Goal: Task Accomplishment & Management: Use online tool/utility

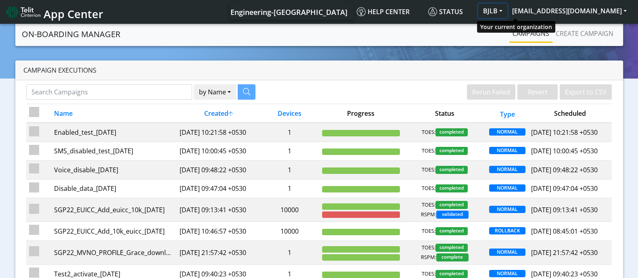
click at [508, 13] on button "BJLB" at bounding box center [492, 11] width 29 height 15
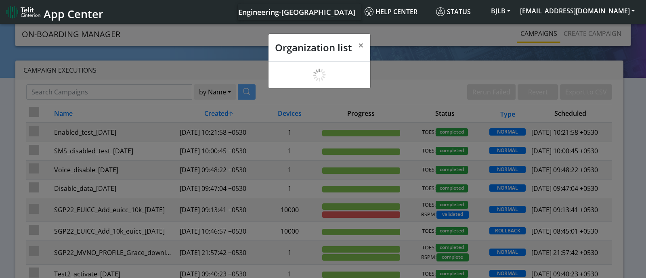
scroll to position [2, 0]
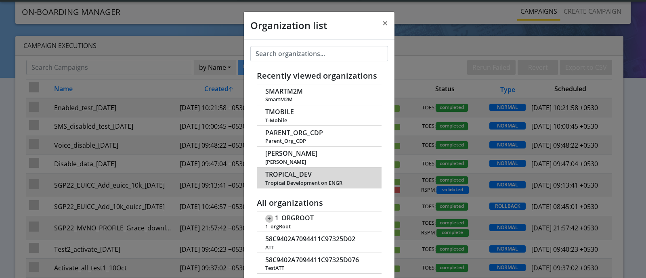
click at [297, 172] on span "TROPICAL_DEV" at bounding box center [288, 175] width 46 height 8
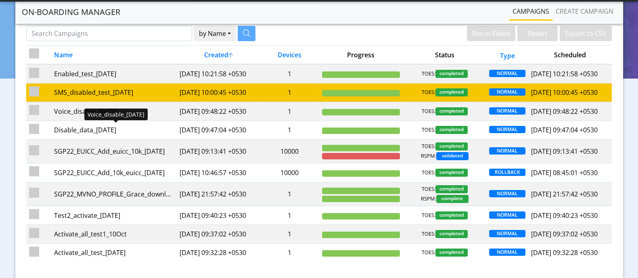
scroll to position [50, 0]
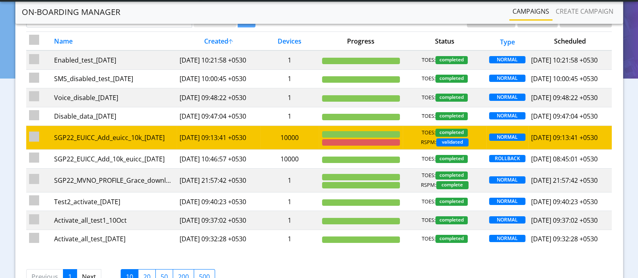
click at [143, 149] on td "SGP22_EUICC_Add_euicc_10k_[DATE]" at bounding box center [114, 138] width 126 height 24
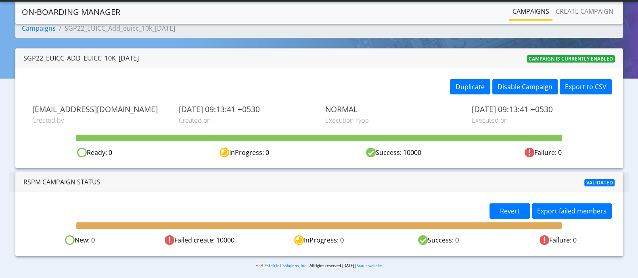
scroll to position [22, 0]
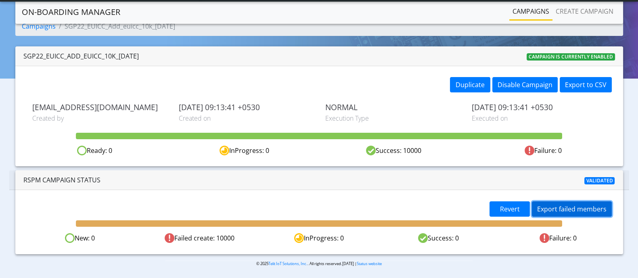
click at [560, 206] on button "Export failed members" at bounding box center [572, 208] width 80 height 15
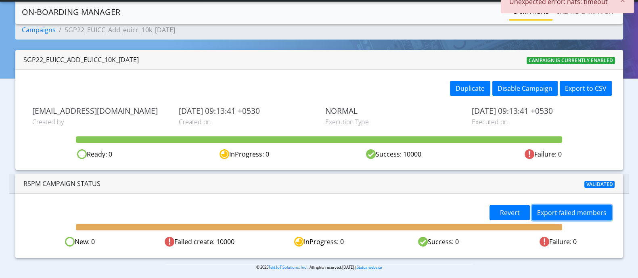
scroll to position [0, 0]
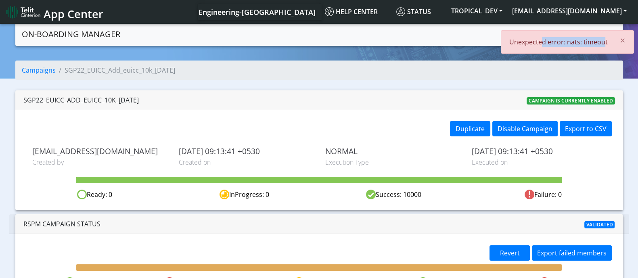
drag, startPoint x: 544, startPoint y: 42, endPoint x: 604, endPoint y: 45, distance: 60.2
click at [604, 45] on p "Unexpected error: nats: timeout" at bounding box center [559, 42] width 99 height 10
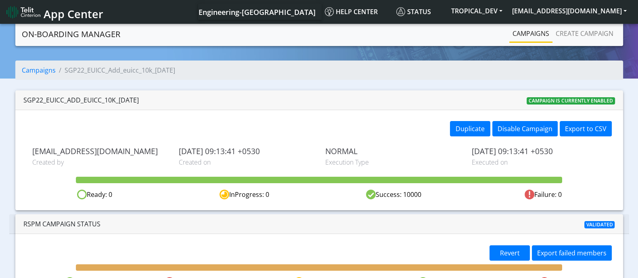
scroll to position [22, 0]
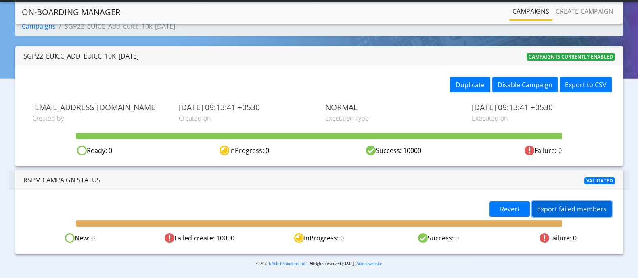
click at [560, 205] on button "Export failed members" at bounding box center [572, 208] width 80 height 15
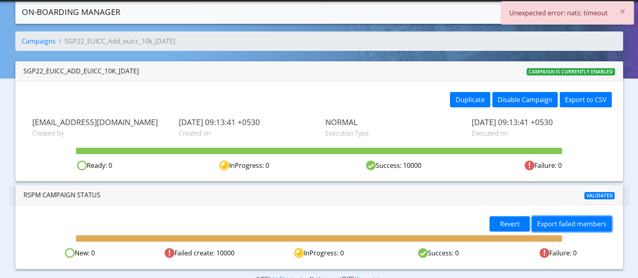
scroll to position [0, 0]
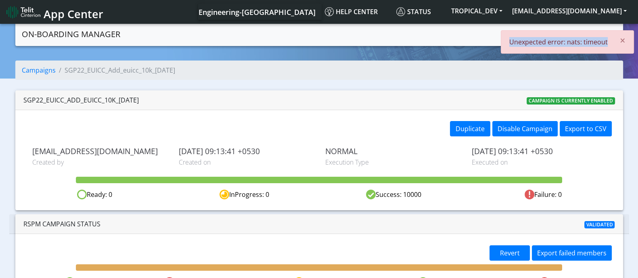
drag, startPoint x: 513, startPoint y: 40, endPoint x: 608, endPoint y: 42, distance: 94.9
click at [608, 42] on div "× Unexpected error: nats: timeout" at bounding box center [567, 41] width 133 height 23
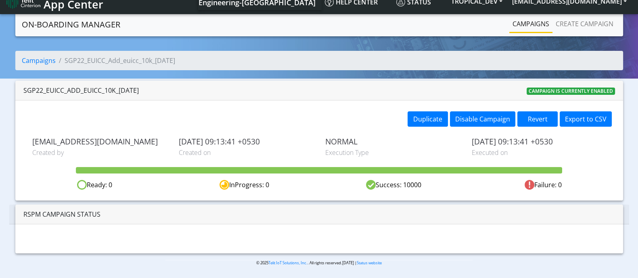
drag, startPoint x: 643, startPoint y: 45, endPoint x: 640, endPoint y: 106, distance: 61.1
click at [638, 92] on html "App Center Engineering-US Help center Status TROPICAL_DEV sadminuser@example.co…" at bounding box center [319, 129] width 638 height 278
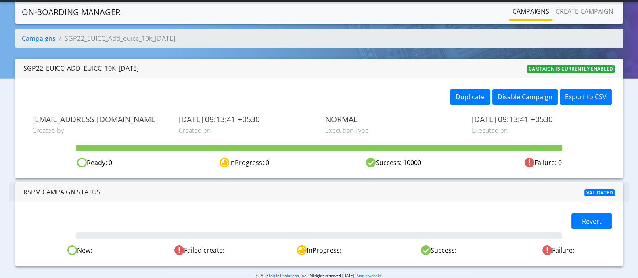
scroll to position [10, 0]
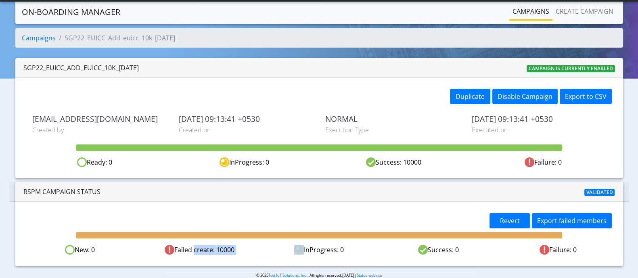
drag, startPoint x: 192, startPoint y: 252, endPoint x: 275, endPoint y: 251, distance: 83.6
click at [275, 251] on div "New: 0 Failed create: 10000 InProgress: 0 Success: 0 Failure: 0" at bounding box center [319, 250] width 598 height 10
click at [584, 220] on button "Export failed members" at bounding box center [572, 220] width 80 height 15
click at [501, 220] on span "Revert" at bounding box center [510, 220] width 20 height 9
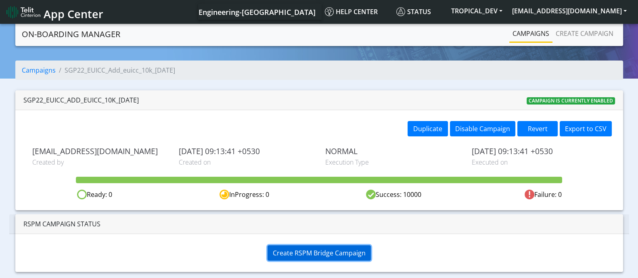
click at [321, 250] on span "Create RSPM Bridge Campaign" at bounding box center [319, 253] width 93 height 9
click at [323, 255] on span "Create RSPM Bridge Campaign" at bounding box center [319, 253] width 93 height 9
click at [326, 252] on span "Create RSPM Bridge Campaign" at bounding box center [319, 253] width 93 height 9
click at [312, 251] on span "Create RSPM Bridge Campaign" at bounding box center [319, 253] width 93 height 9
